Goal: Transaction & Acquisition: Obtain resource

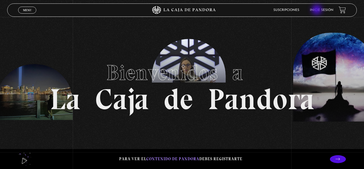
click at [317, 10] on link "Inicie sesión" at bounding box center [321, 10] width 23 height 3
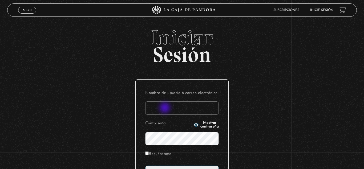
click at [165, 108] on input "Nombre de usuario o correo electrónico" at bounding box center [182, 108] width 74 height 13
type input "[EMAIL_ADDRESS][DOMAIN_NAME]"
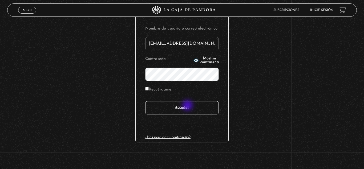
click at [188, 106] on input "Acceder" at bounding box center [182, 107] width 74 height 13
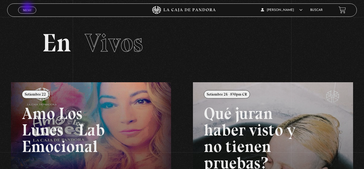
click at [28, 8] on link "Menu Cerrar" at bounding box center [27, 10] width 18 height 7
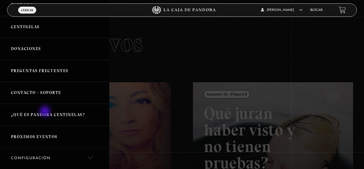
scroll to position [13, 0]
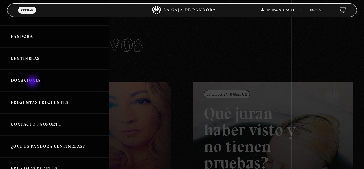
click at [33, 82] on link "Donaciones" at bounding box center [54, 81] width 109 height 22
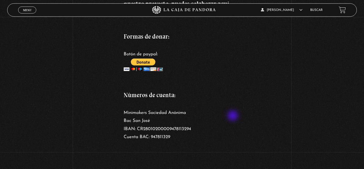
scroll to position [106, 0]
click at [187, 128] on p "Minimakers Sociedad Anónima Bac San José IBAN: CR28010200009478113294 Cuenta BA…" at bounding box center [182, 125] width 117 height 33
drag, startPoint x: 194, startPoint y: 131, endPoint x: 143, endPoint y: 130, distance: 51.2
click at [143, 130] on p "Minimakers Sociedad Anónima Bac San José IBAN: CR28010200009478113294 Cuenta BA…" at bounding box center [182, 125] width 117 height 33
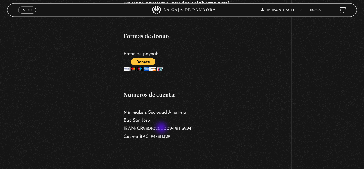
drag, startPoint x: 143, startPoint y: 130, endPoint x: 162, endPoint y: 128, distance: 19.5
click at [162, 128] on p "Minimakers Sociedad Anónima Bac San José IBAN: CR28010200009478113294 Cuenta BA…" at bounding box center [182, 125] width 117 height 33
drag, startPoint x: 142, startPoint y: 130, endPoint x: 179, endPoint y: 125, distance: 36.8
click at [179, 125] on p "Minimakers Sociedad Anónima Bac San José IBAN: CR28010200009478113294 Cuenta BA…" at bounding box center [182, 125] width 117 height 33
click at [163, 130] on p "Minimakers Sociedad Anónima Bac San José IBAN: CR28010200009478113294 Cuenta BA…" at bounding box center [182, 125] width 117 height 33
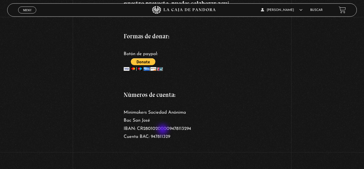
click at [163, 130] on p "Minimakers Sociedad Anónima Bac San José IBAN: CR28010200009478113294 Cuenta BA…" at bounding box center [182, 125] width 117 height 33
click at [145, 96] on strong "Números de cuenta:" at bounding box center [150, 94] width 52 height 7
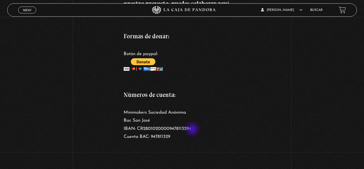
click at [193, 130] on p "Minimakers Sociedad Anónima Bac San José IBAN: CR28010200009478113294 Cuenta BA…" at bounding box center [182, 125] width 117 height 33
